Goal: Transaction & Acquisition: Purchase product/service

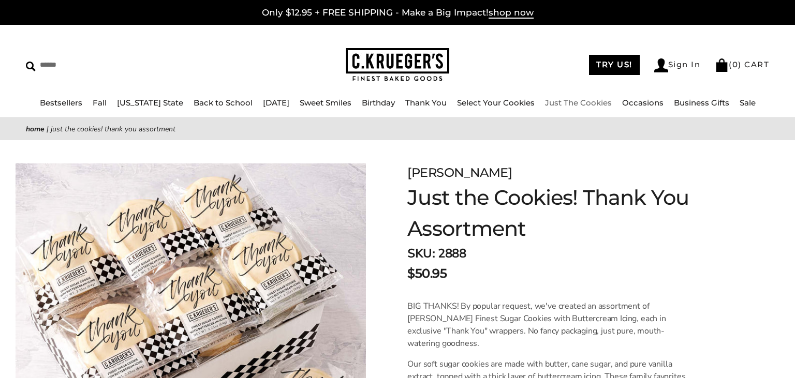
click at [583, 105] on link "Just The Cookies" at bounding box center [578, 103] width 67 height 10
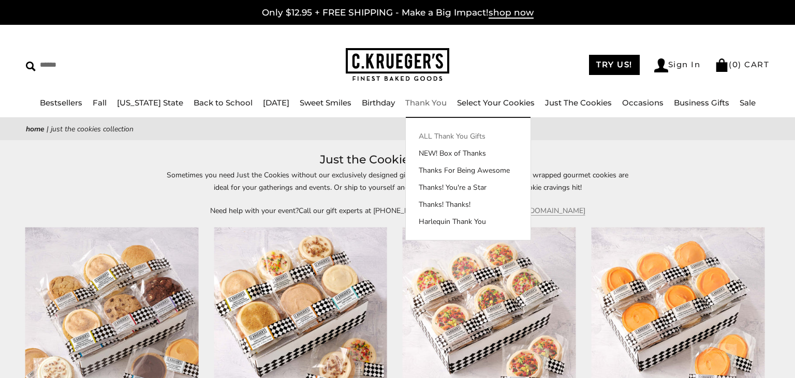
click at [427, 135] on link "ALL Thank You Gifts" at bounding box center [468, 136] width 125 height 11
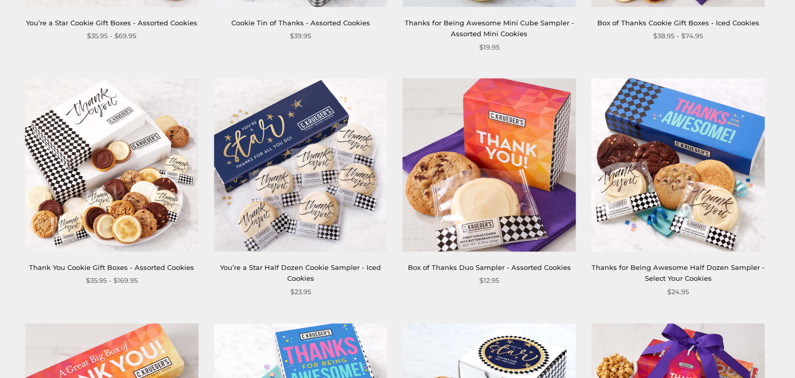
scroll to position [929, 0]
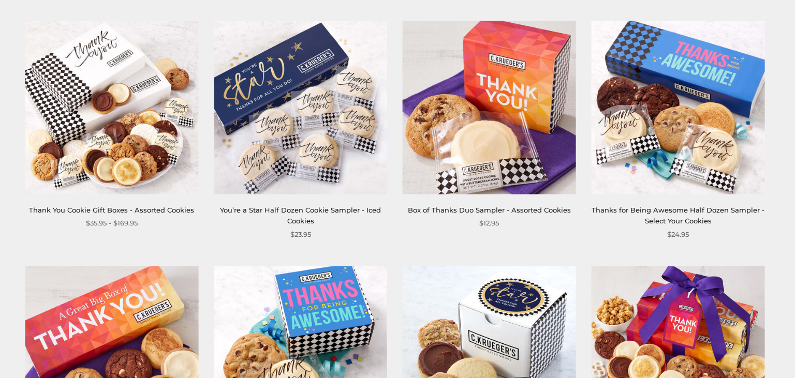
click at [500, 145] on img at bounding box center [489, 107] width 173 height 173
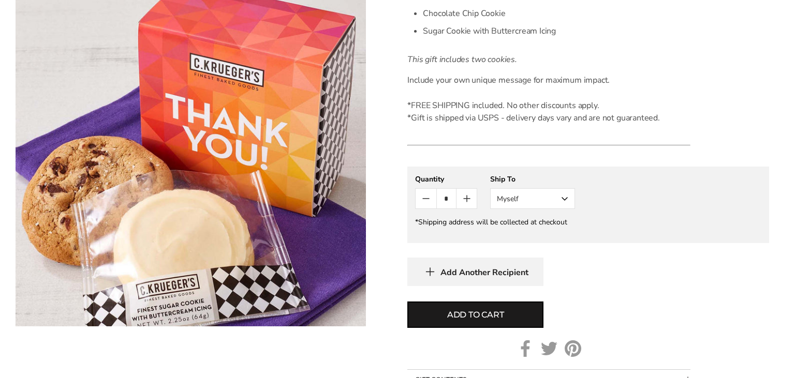
scroll to position [382, 0]
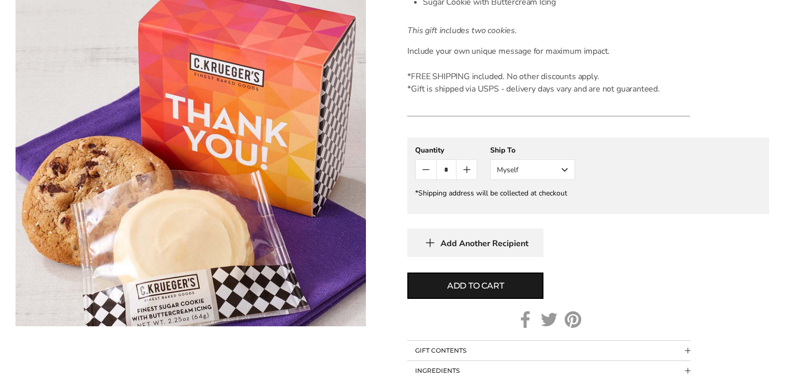
click at [565, 167] on button "Myself" at bounding box center [532, 169] width 85 height 21
click at [537, 210] on button "Other Recipient" at bounding box center [533, 208] width 84 height 19
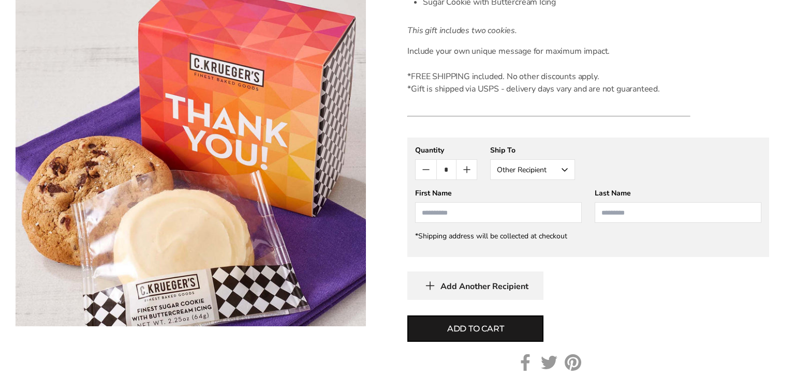
click at [566, 169] on button "Other Recipient" at bounding box center [532, 169] width 85 height 21
click at [536, 183] on button "Myself" at bounding box center [533, 189] width 84 height 19
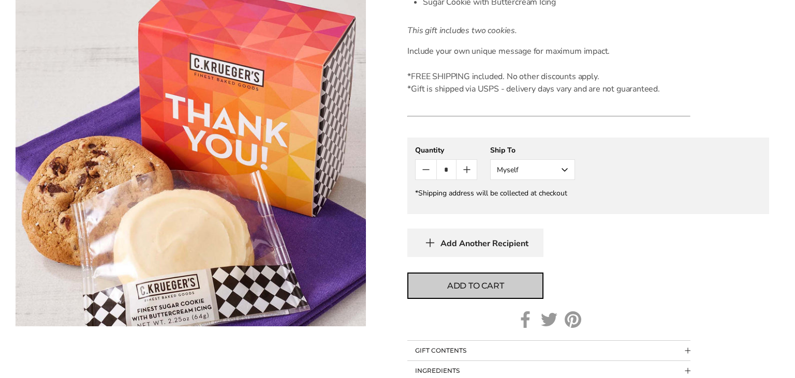
click at [479, 288] on span "Add to cart" at bounding box center [475, 286] width 57 height 12
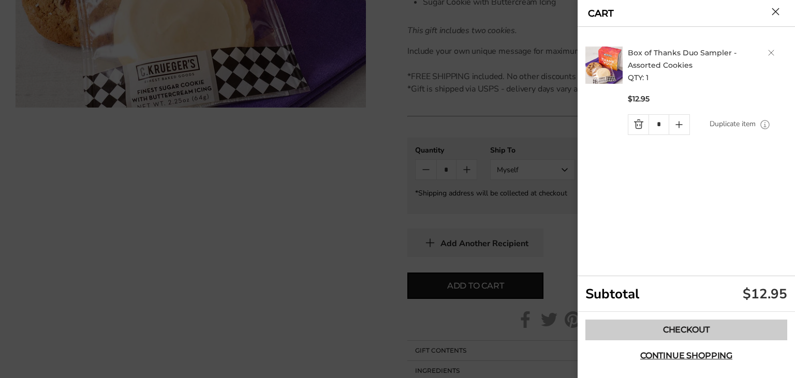
click at [664, 328] on link "Checkout" at bounding box center [686, 330] width 202 height 21
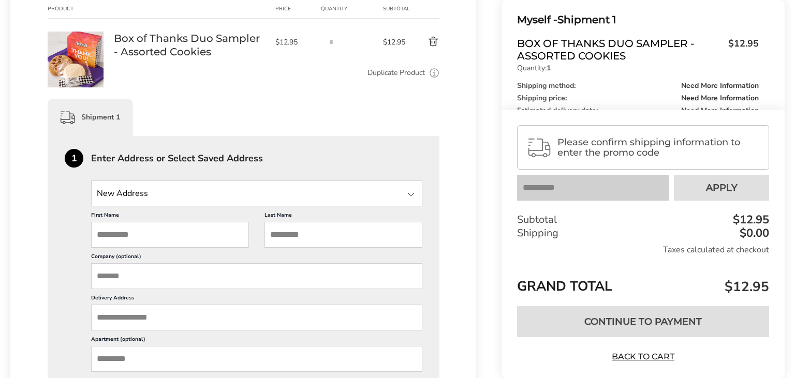
scroll to position [218, 0]
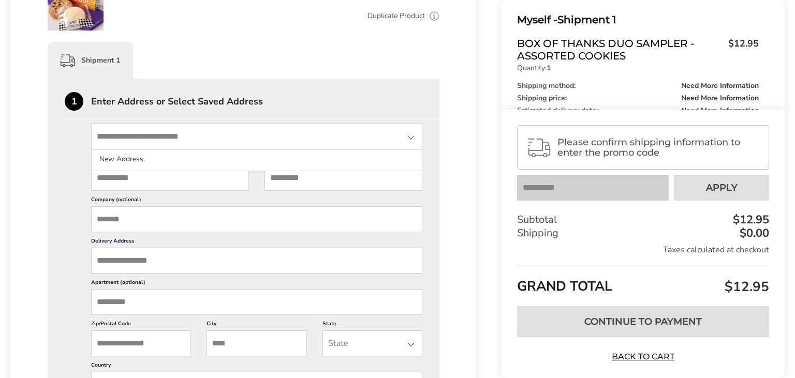
click at [203, 146] on input "State" at bounding box center [256, 137] width 331 height 26
click at [85, 152] on div "New Address New Address First Name This is a required field Last Name This is a…" at bounding box center [244, 303] width 358 height 358
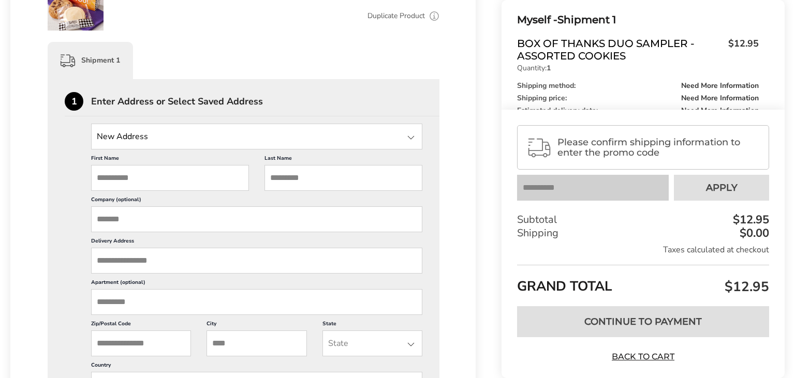
click at [158, 183] on input "First Name" at bounding box center [170, 178] width 158 height 26
type input "****"
type input "*****"
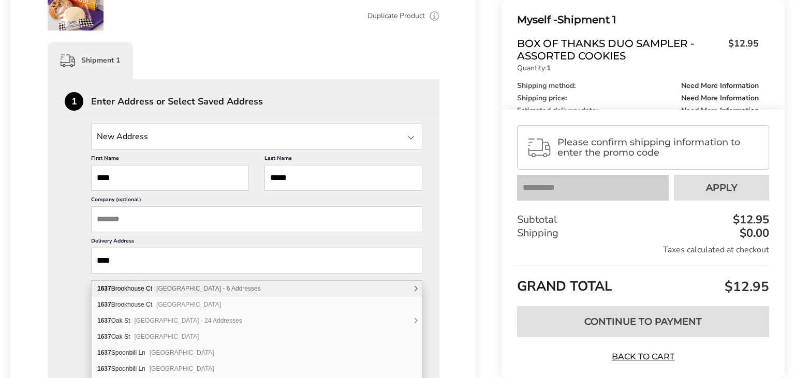
type input "****"
type input "*******"
type input "**********"
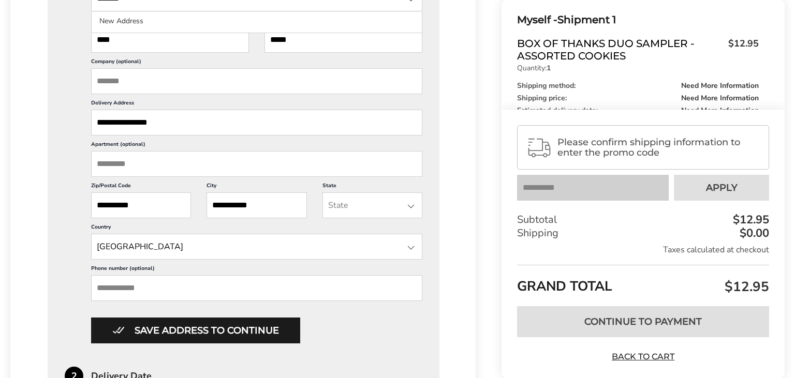
scroll to position [382, 0]
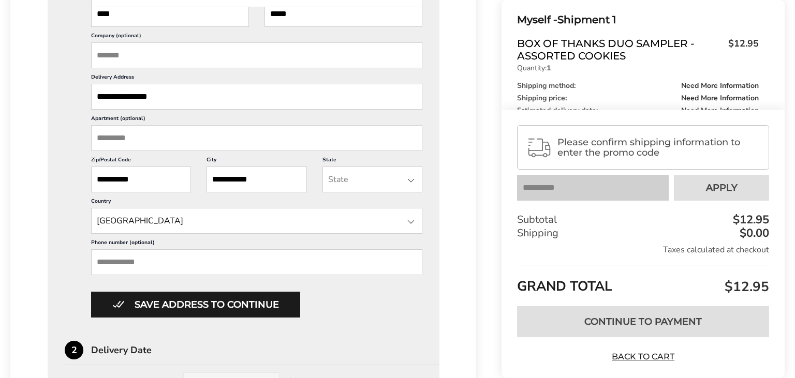
click at [363, 190] on input "State" at bounding box center [372, 180] width 100 height 26
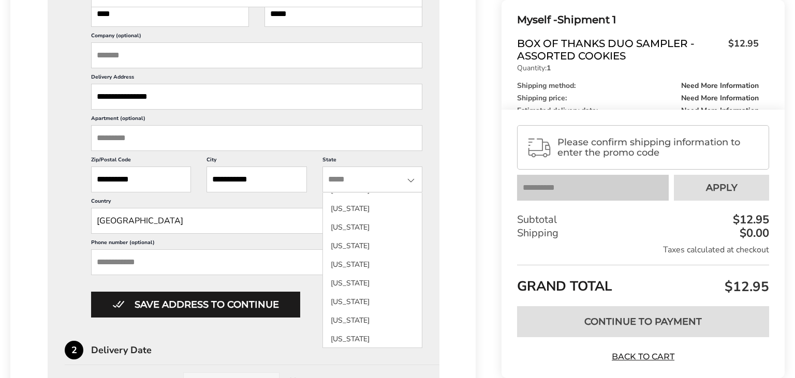
scroll to position [119, 0]
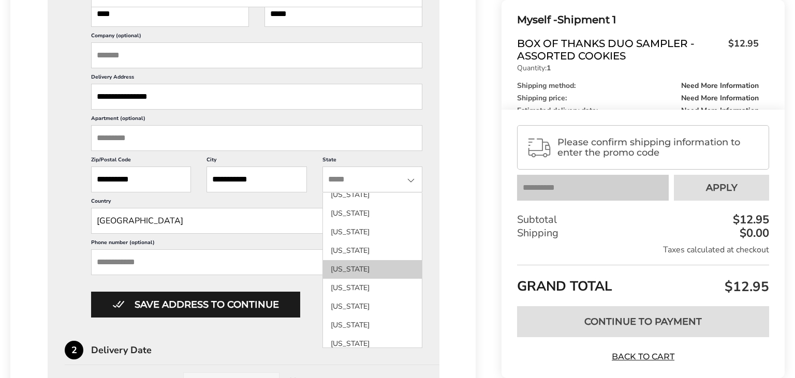
click at [359, 279] on li "Florida" at bounding box center [372, 269] width 99 height 19
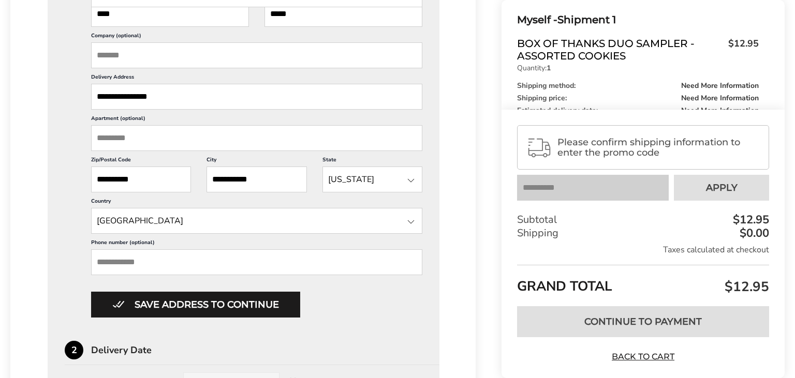
click at [216, 275] on input "Phone number (optional)" at bounding box center [256, 262] width 331 height 26
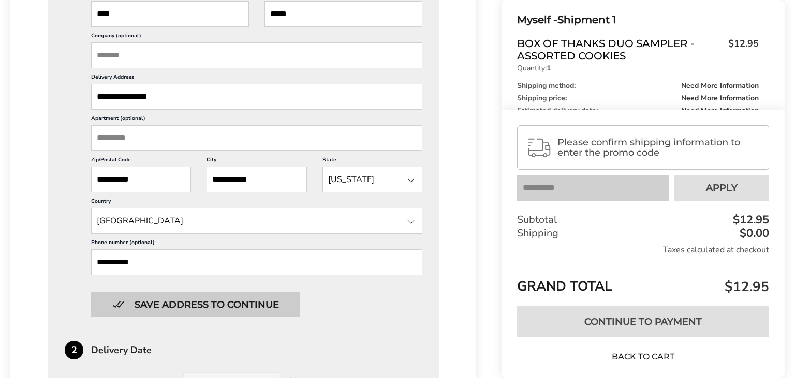
type input "**********"
click at [215, 314] on button "Save address to continue" at bounding box center [195, 305] width 209 height 26
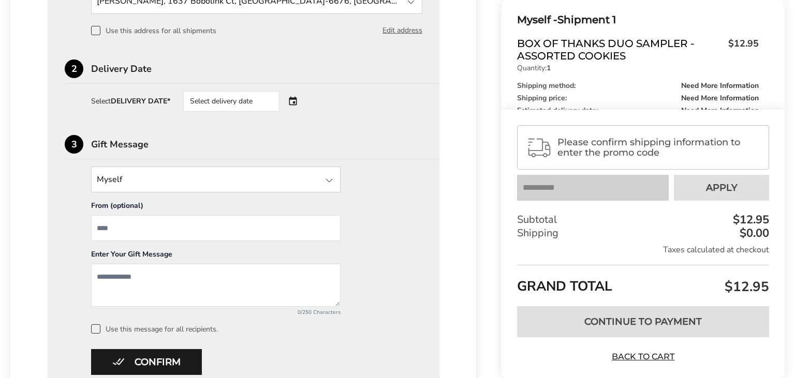
scroll to position [338, 0]
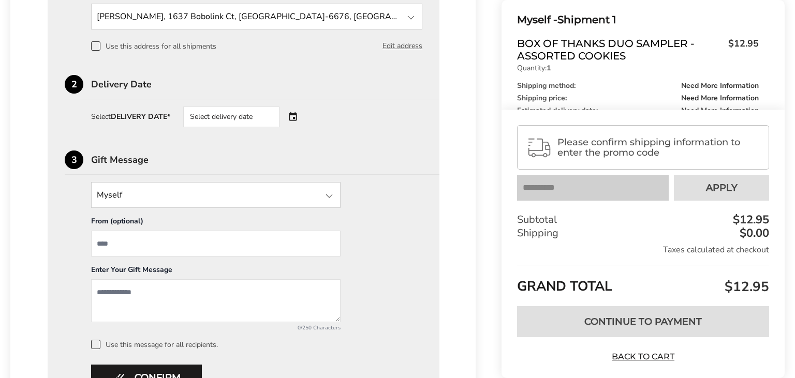
click at [150, 244] on input "From" at bounding box center [215, 244] width 249 height 26
type input "******"
type textarea "**********"
click at [242, 117] on div "Select delivery date" at bounding box center [231, 117] width 96 height 21
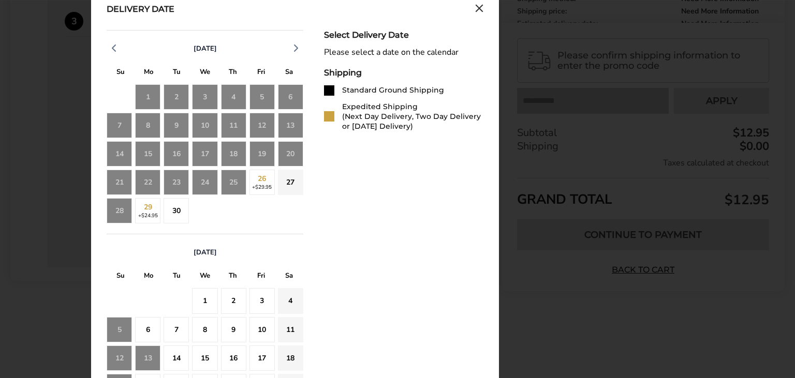
scroll to position [389, 0]
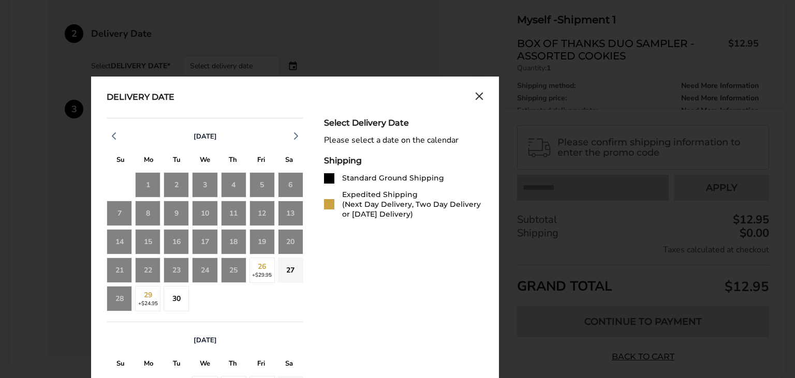
click at [478, 98] on icon "Close calendar" at bounding box center [479, 96] width 6 height 6
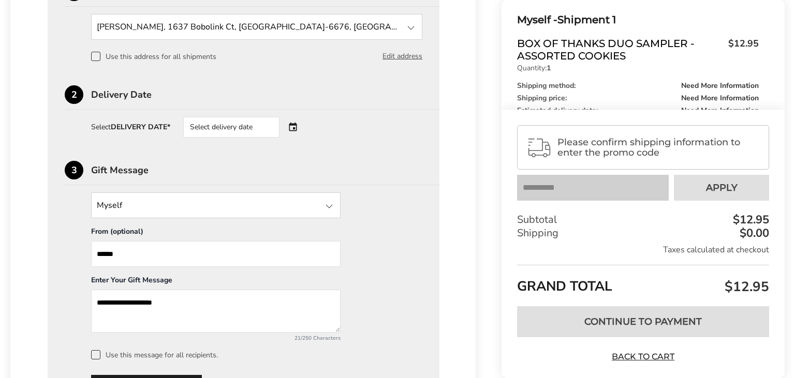
scroll to position [280, 0]
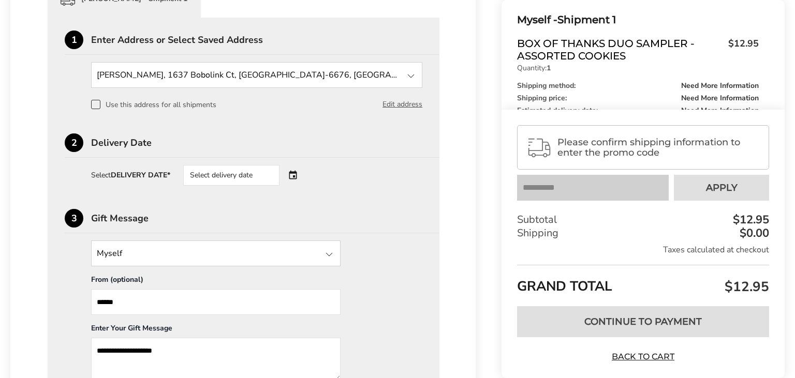
click at [243, 174] on div "Select delivery date" at bounding box center [231, 175] width 96 height 21
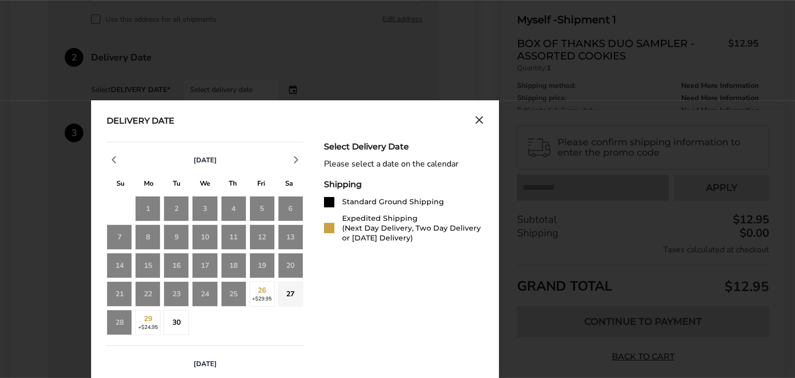
scroll to position [389, 0]
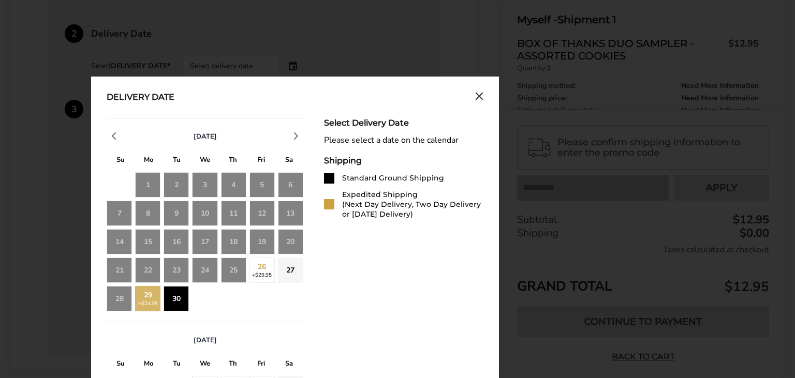
click at [178, 300] on div "30" at bounding box center [176, 298] width 25 height 25
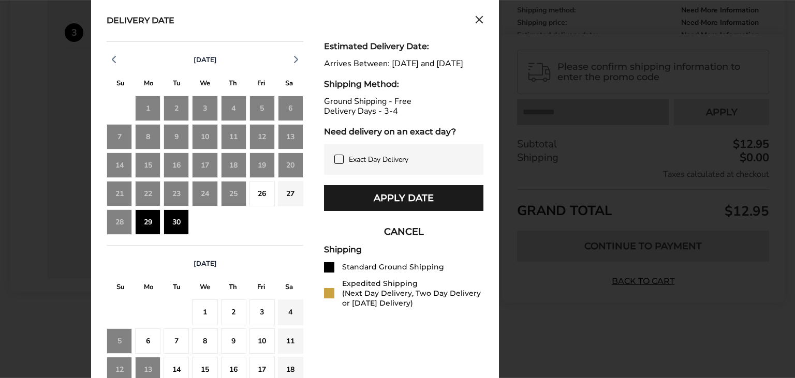
scroll to position [444, 0]
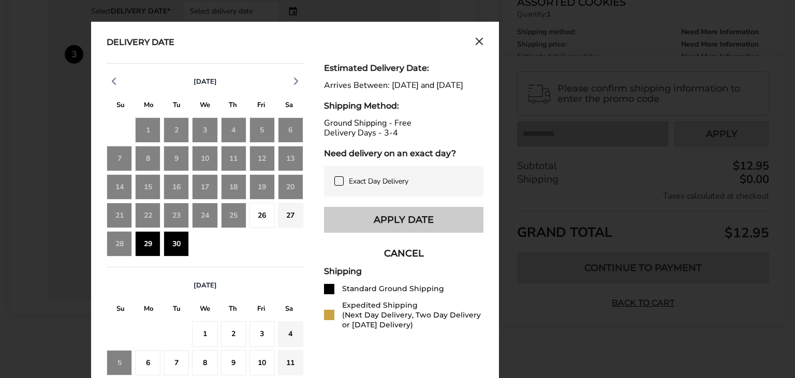
click at [378, 231] on button "Apply Date" at bounding box center [403, 220] width 159 height 26
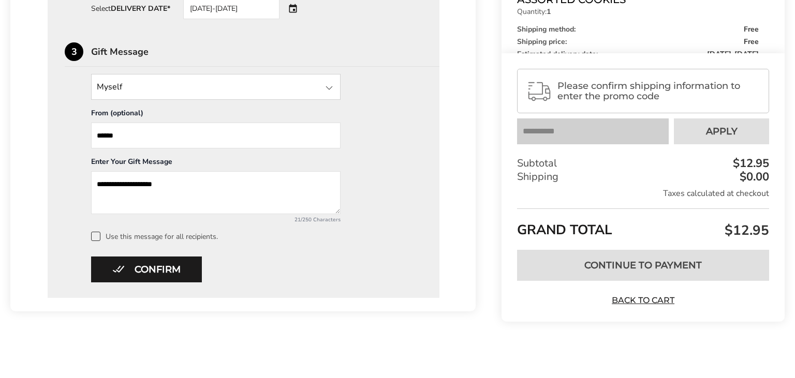
scroll to position [448, 0]
click at [167, 272] on button "Confirm" at bounding box center [146, 269] width 111 height 26
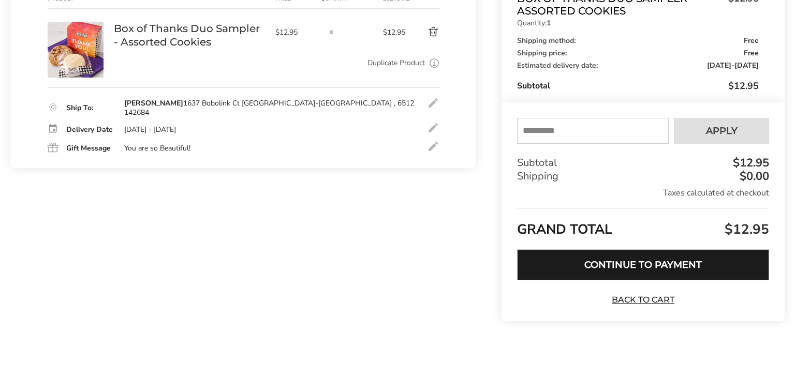
click at [638, 268] on button "Continue to Payment" at bounding box center [643, 264] width 252 height 31
